Goal: Navigation & Orientation: Find specific page/section

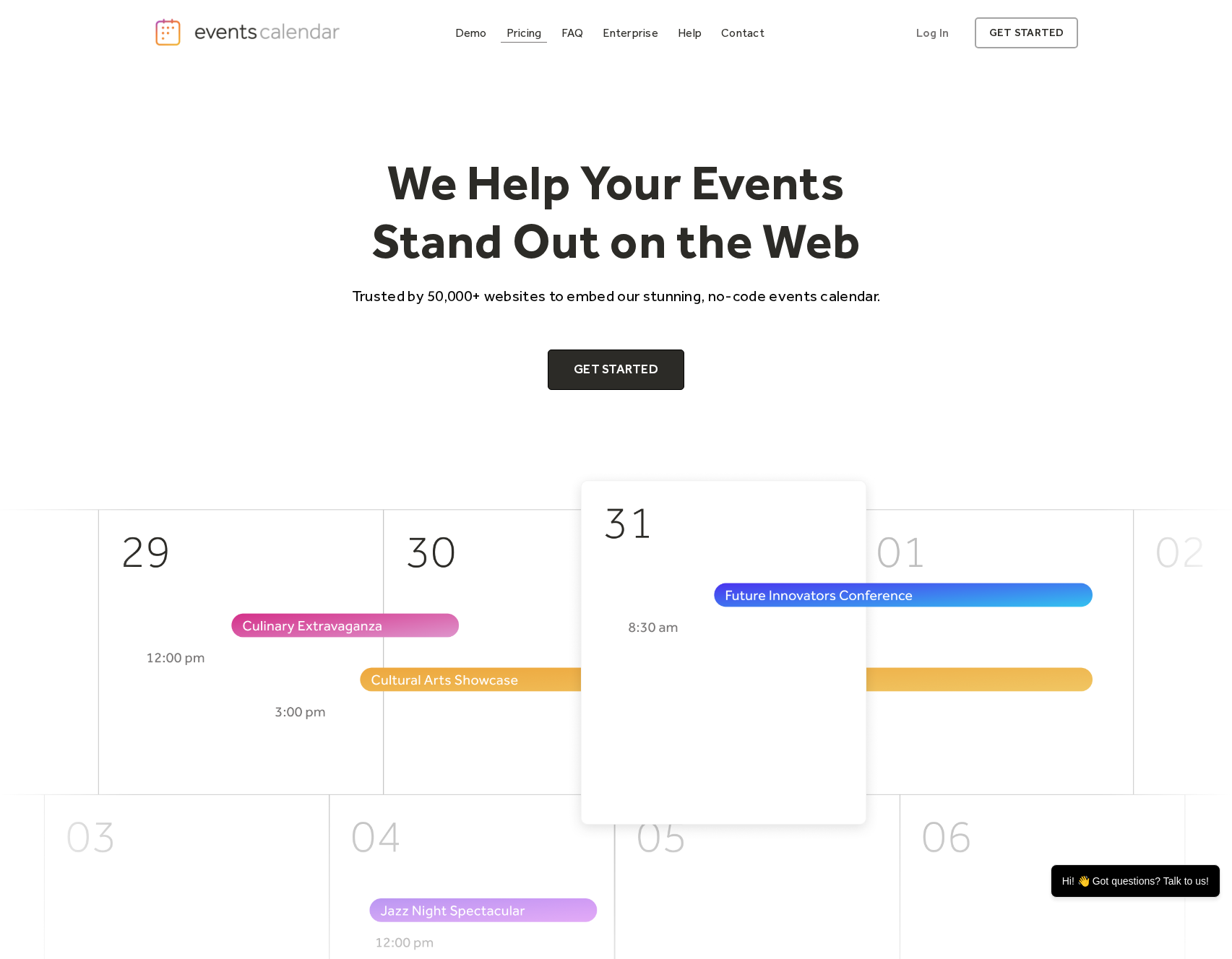
click at [523, 35] on div "Pricing" at bounding box center [524, 32] width 36 height 8
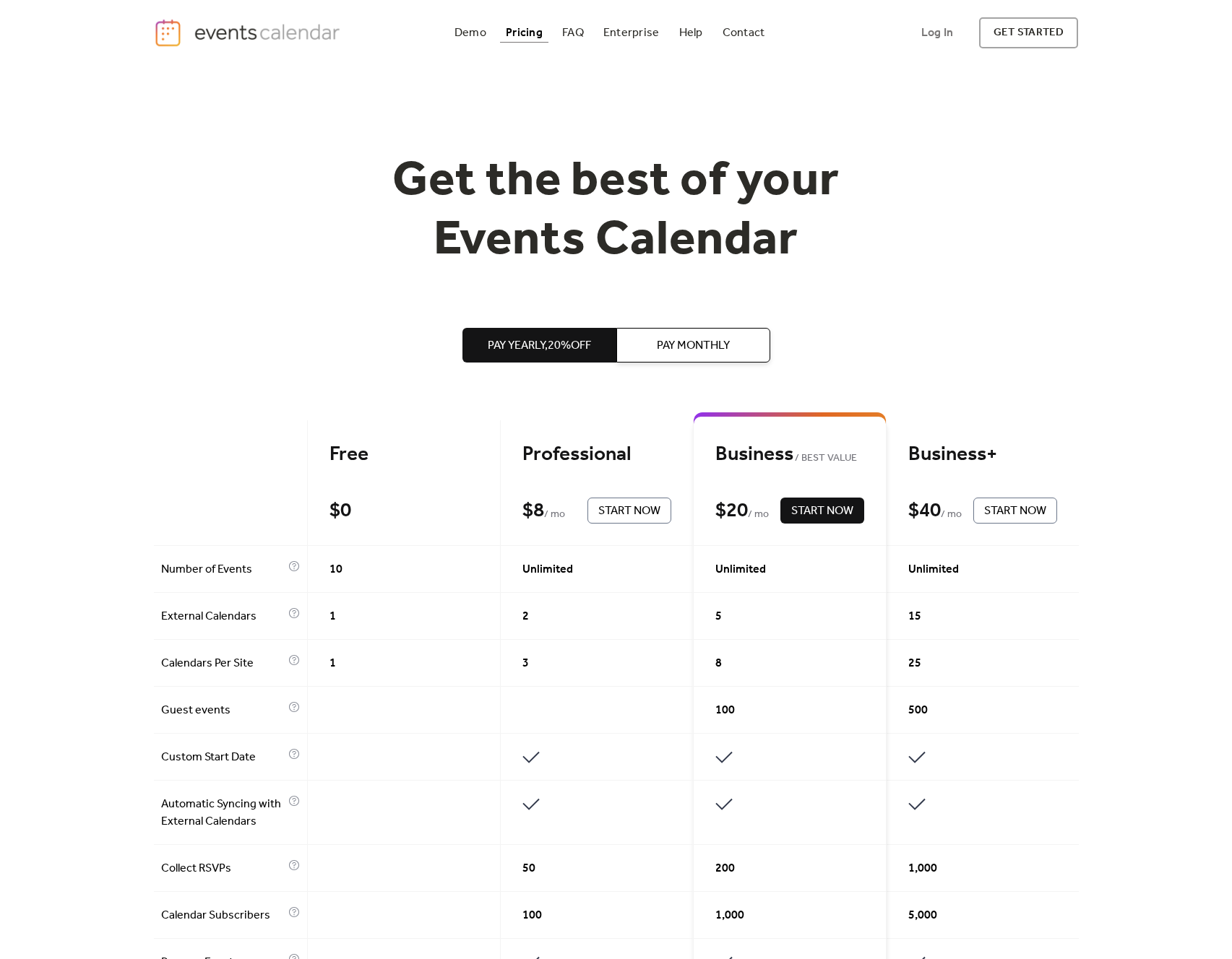
scroll to position [3, 0]
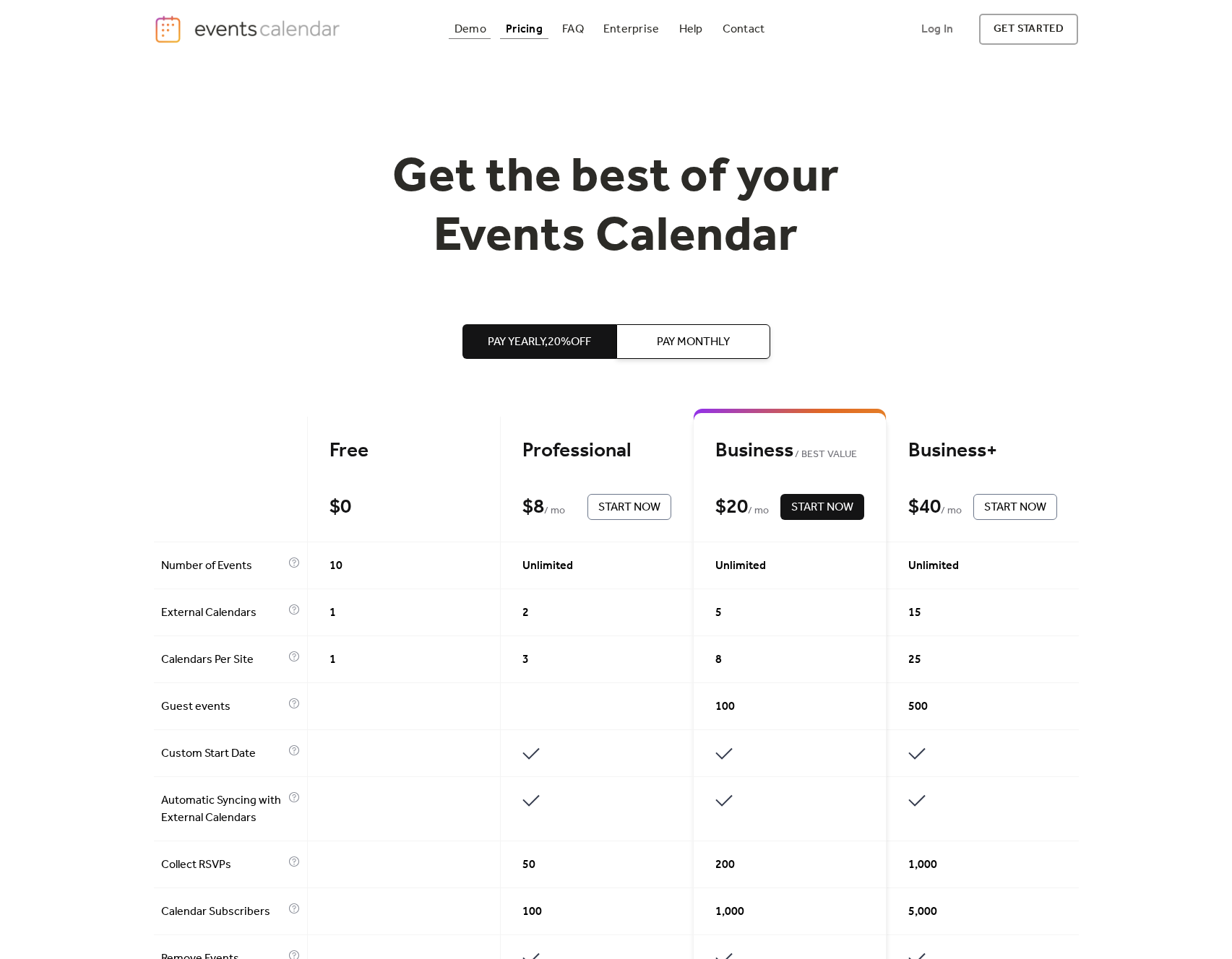
click at [476, 29] on div "Demo" at bounding box center [470, 29] width 32 height 8
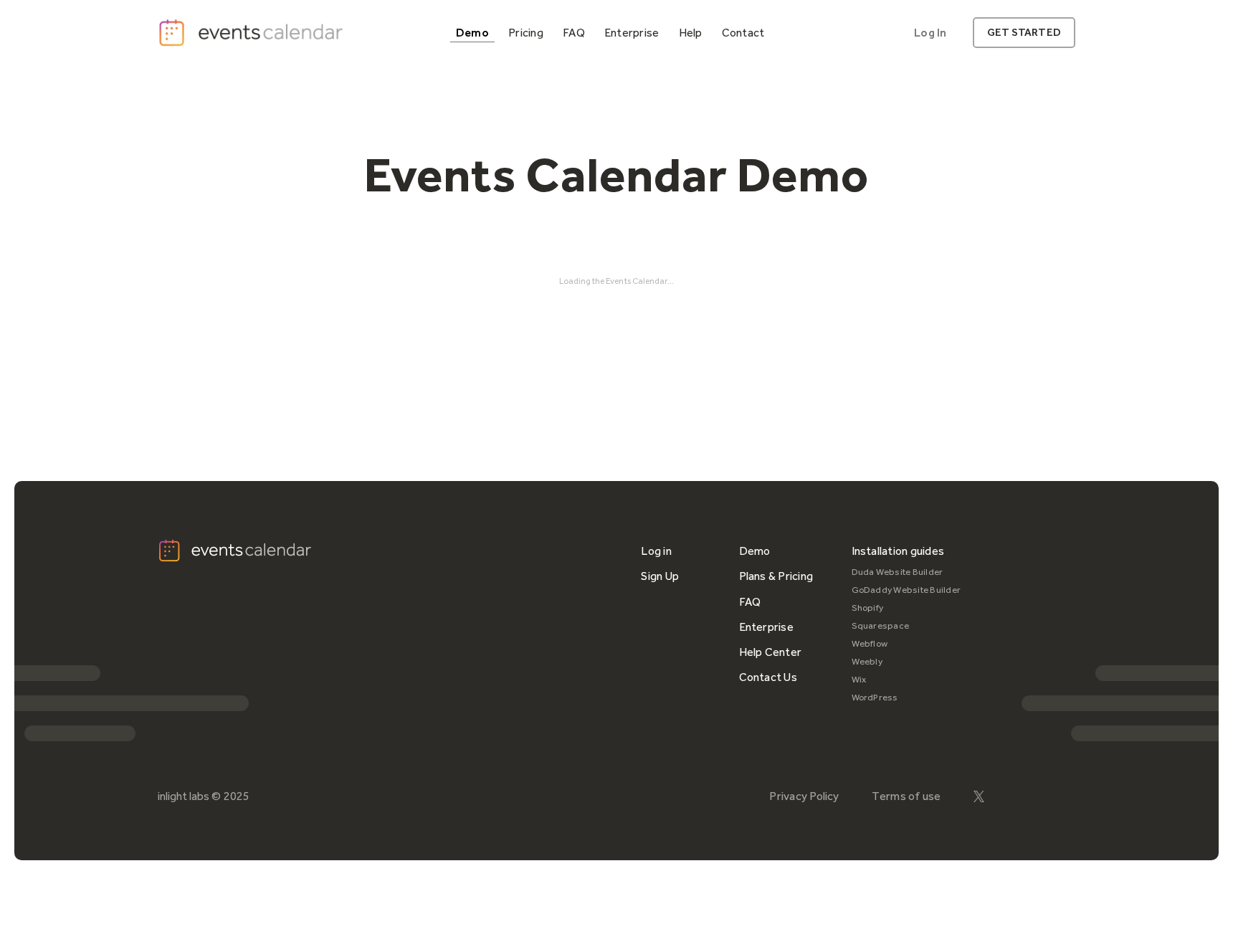
click at [260, 34] on img "home" at bounding box center [252, 32] width 190 height 30
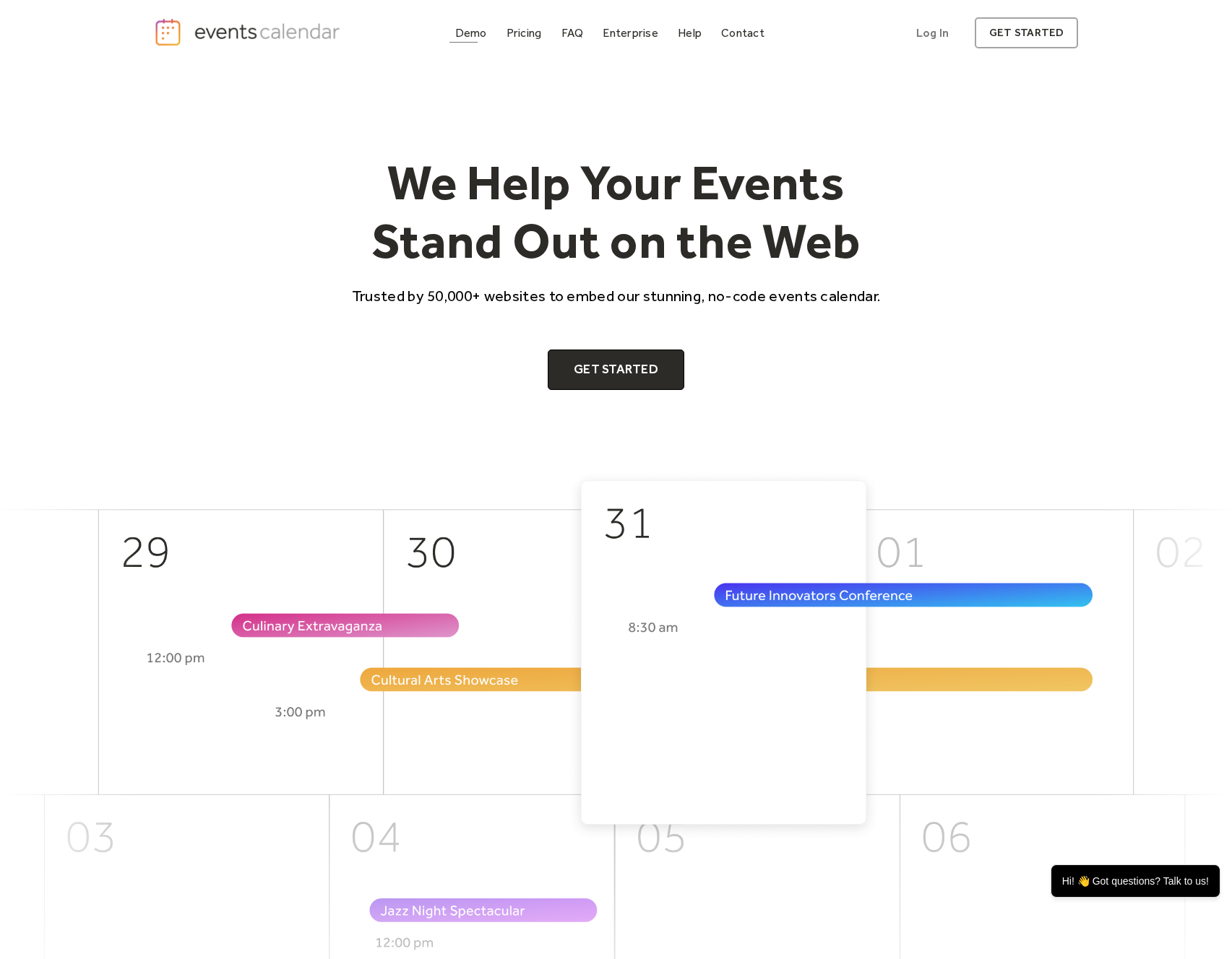
click at [475, 36] on div "Demo" at bounding box center [471, 32] width 32 height 8
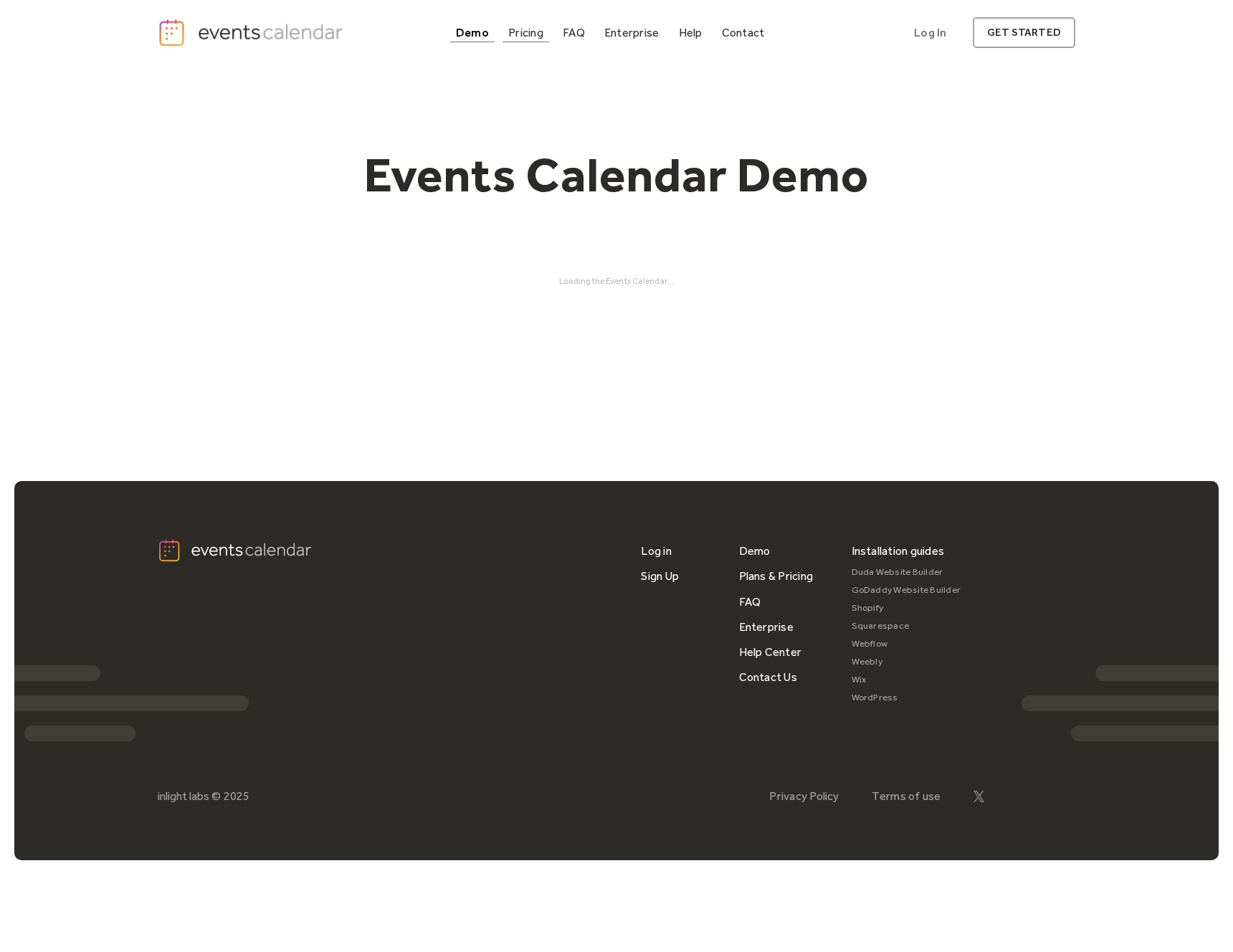
click at [531, 36] on div "Pricing" at bounding box center [526, 32] width 36 height 8
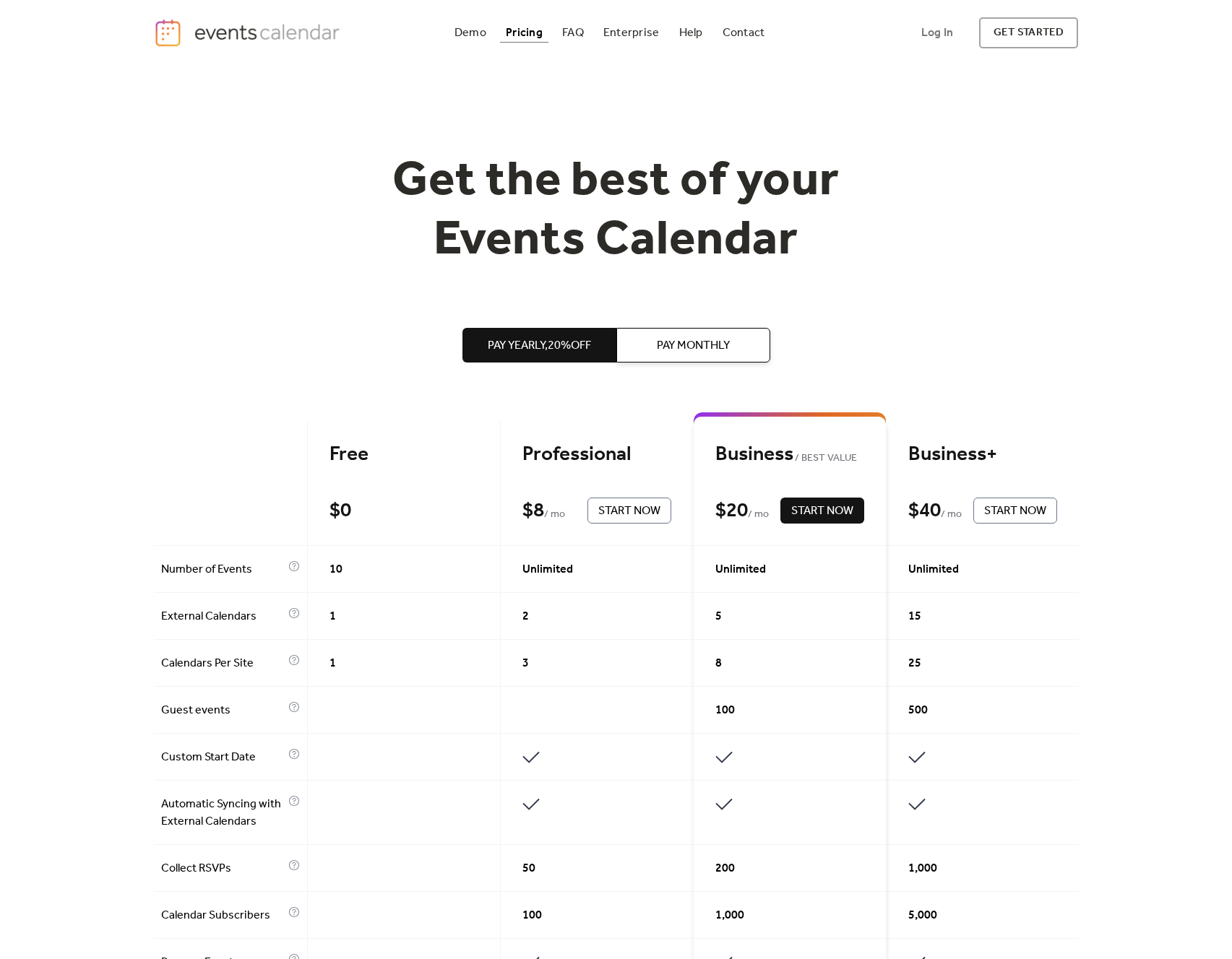
scroll to position [2, 0]
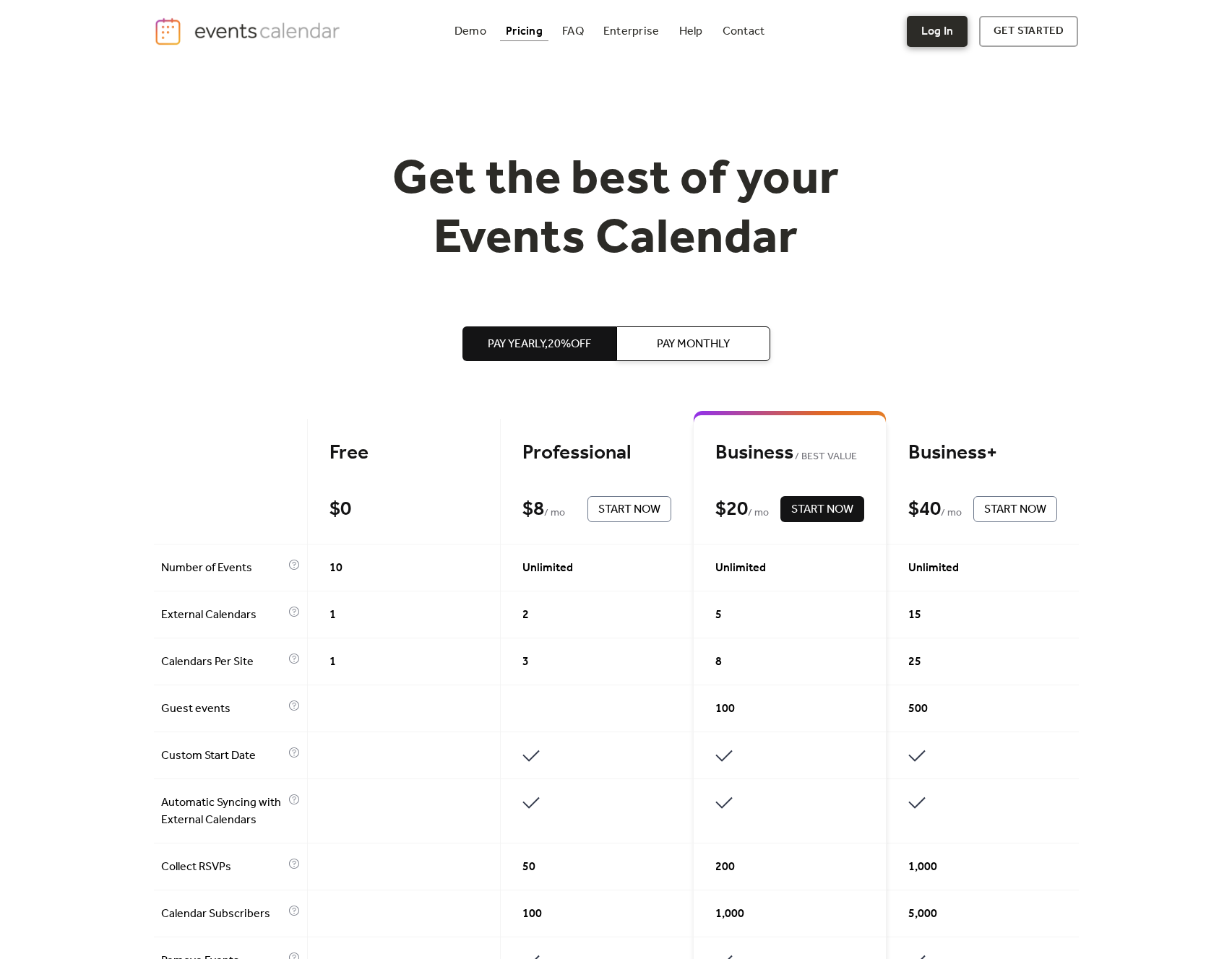
click at [931, 36] on link "Log In" at bounding box center [936, 32] width 61 height 31
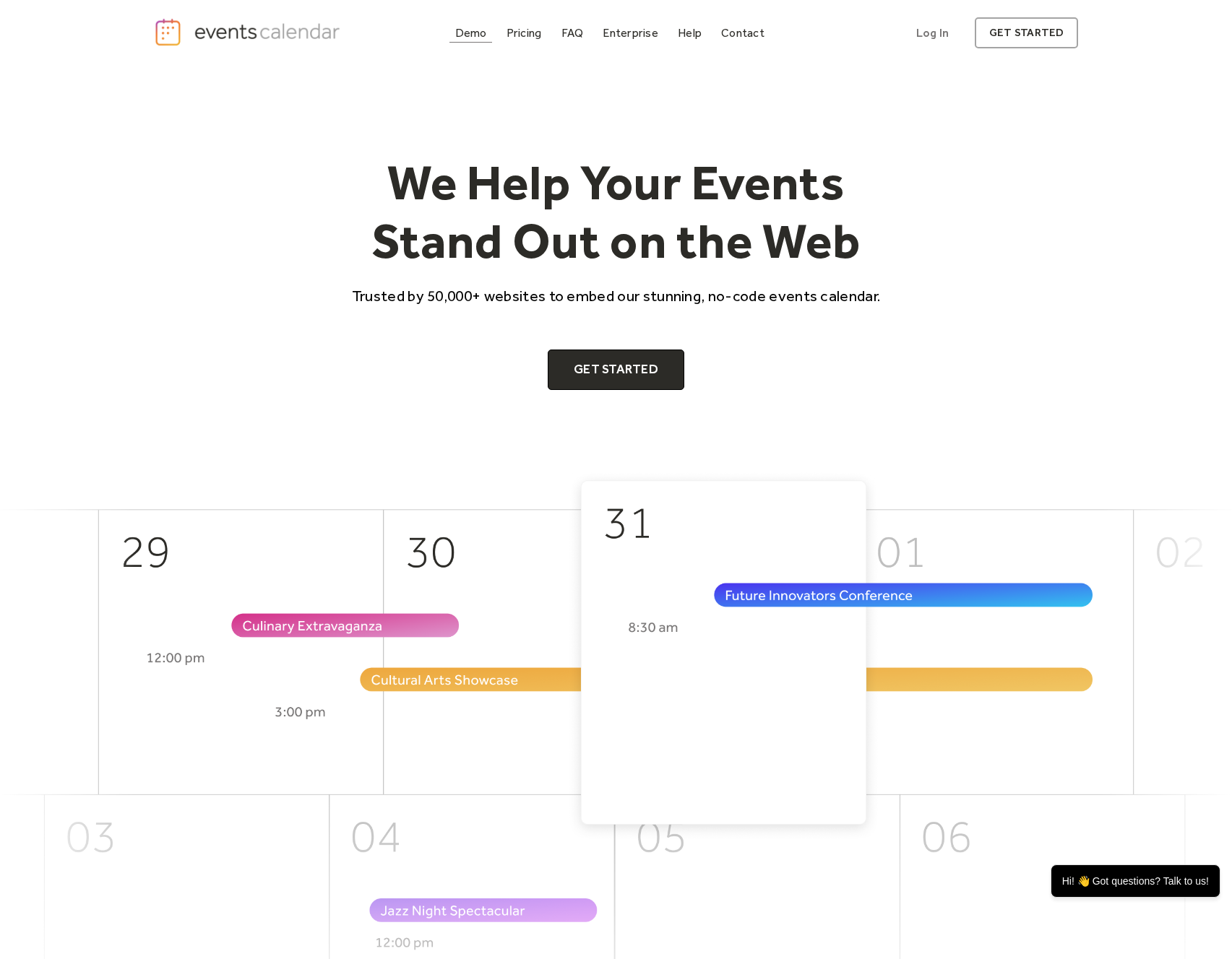
click at [476, 37] on div "Demo" at bounding box center [471, 32] width 32 height 8
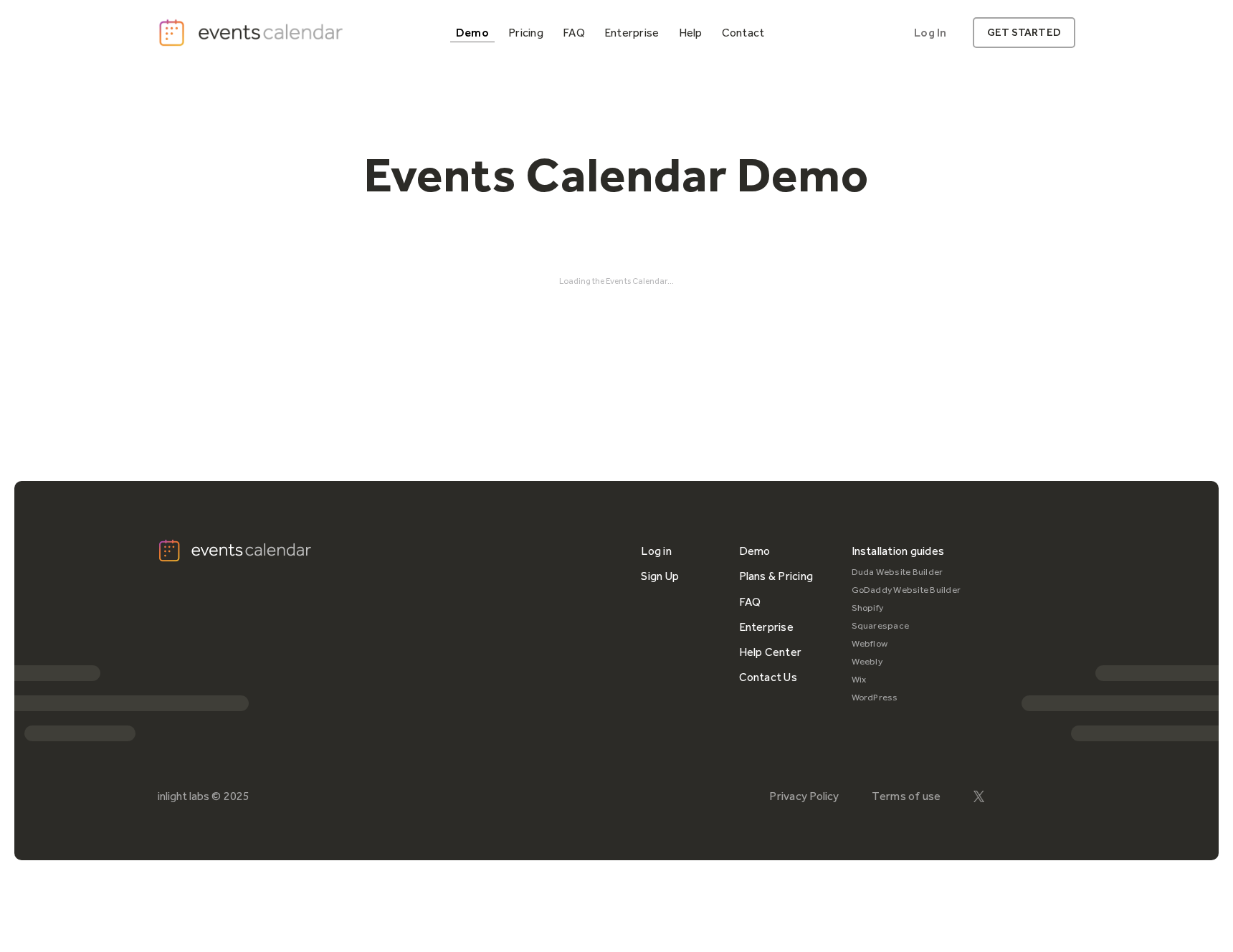
click at [890, 626] on link "Squarespace" at bounding box center [907, 626] width 110 height 18
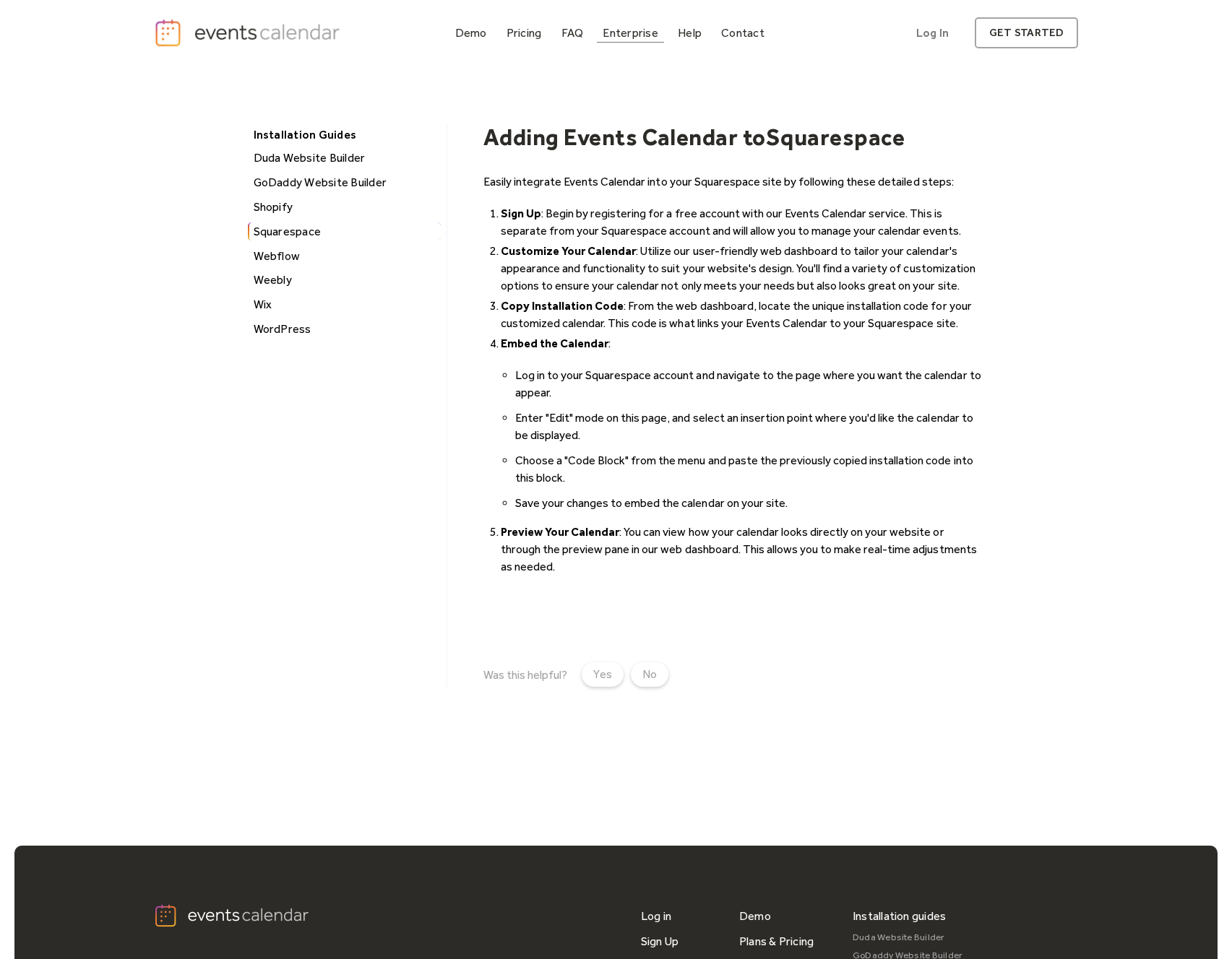
click at [623, 37] on div "Enterprise" at bounding box center [630, 32] width 55 height 8
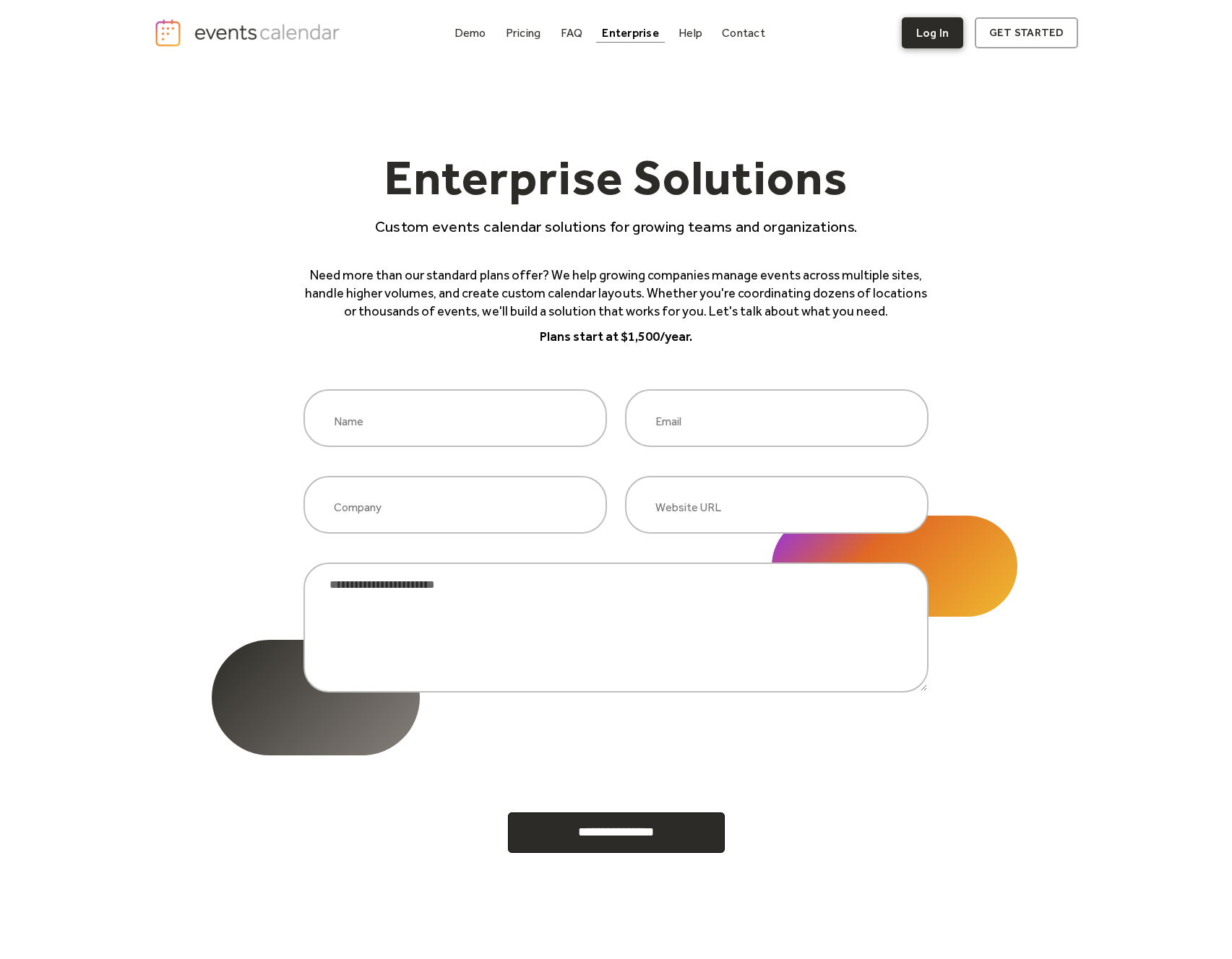
click at [935, 38] on link "Log In" at bounding box center [932, 32] width 61 height 31
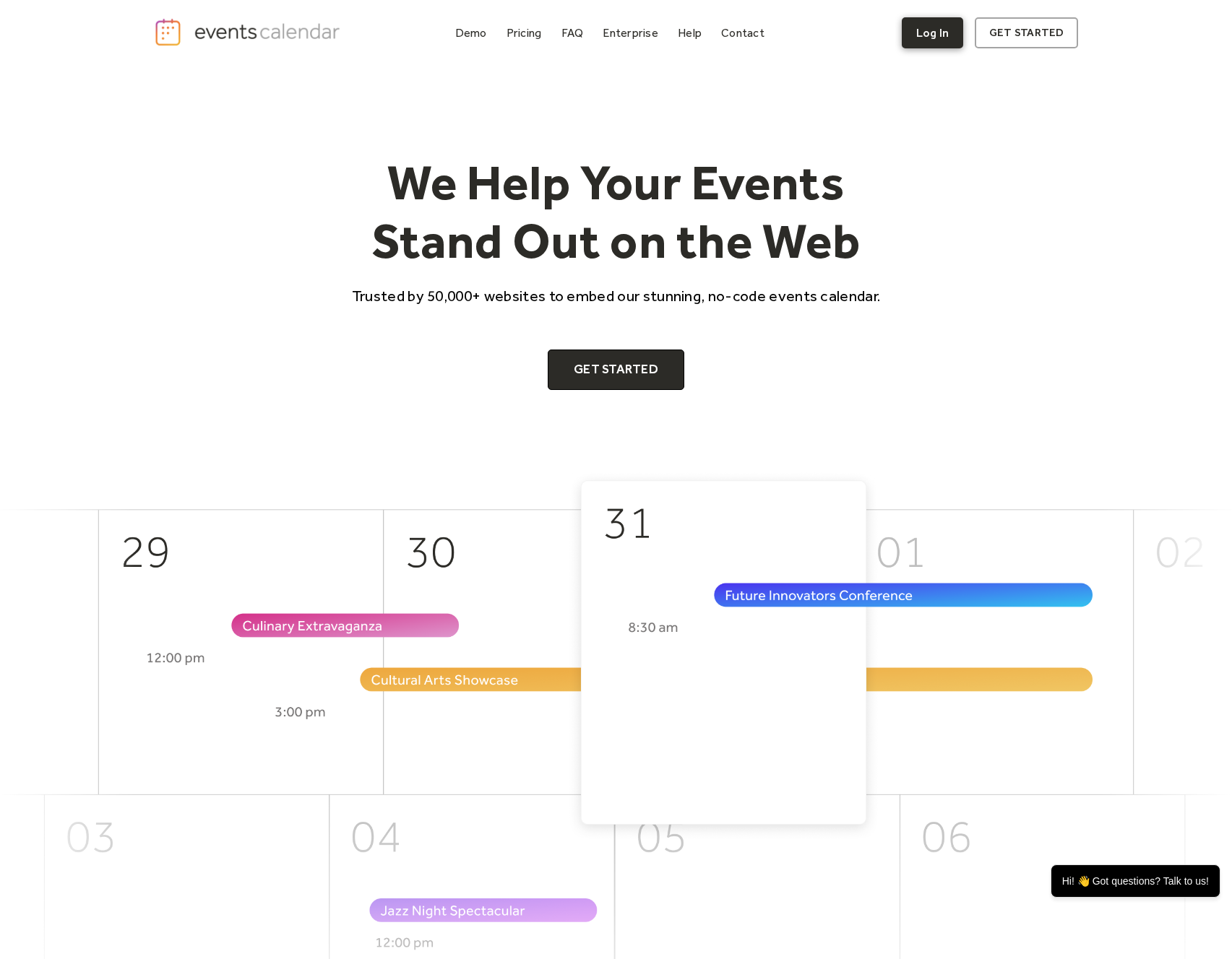
click at [936, 32] on link "Log In" at bounding box center [932, 32] width 61 height 31
